Goal: Check status: Check status

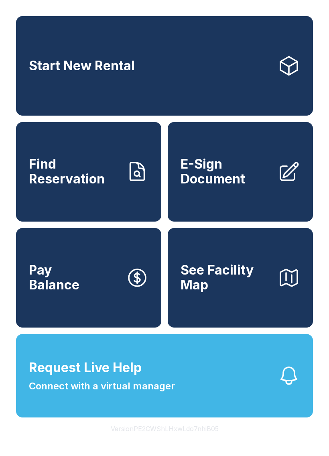
click at [143, 183] on icon at bounding box center [137, 171] width 22 height 22
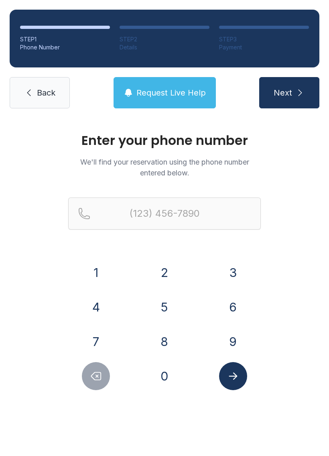
click at [94, 334] on button "7" at bounding box center [96, 341] width 28 height 28
click at [166, 383] on button "0" at bounding box center [164, 376] width 28 height 28
click at [239, 274] on button "3" at bounding box center [233, 272] width 28 height 28
click at [165, 379] on button "0" at bounding box center [164, 376] width 28 height 28
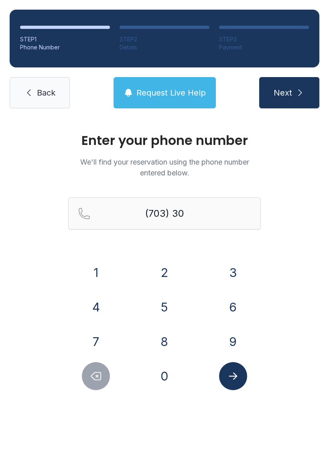
click at [105, 339] on button "7" at bounding box center [96, 341] width 28 height 28
click at [172, 278] on button "2" at bounding box center [164, 272] width 28 height 28
click at [167, 310] on button "5" at bounding box center [164, 307] width 28 height 28
click at [233, 303] on button "6" at bounding box center [233, 307] width 28 height 28
click at [233, 302] on button "6" at bounding box center [233, 307] width 28 height 28
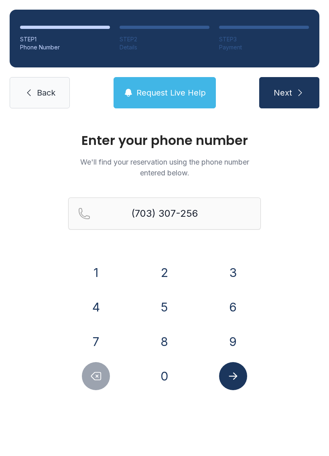
type input "[PHONE_NUMBER]"
click at [25, 89] on icon at bounding box center [29, 93] width 10 height 10
